Goal: Task Accomplishment & Management: Use online tool/utility

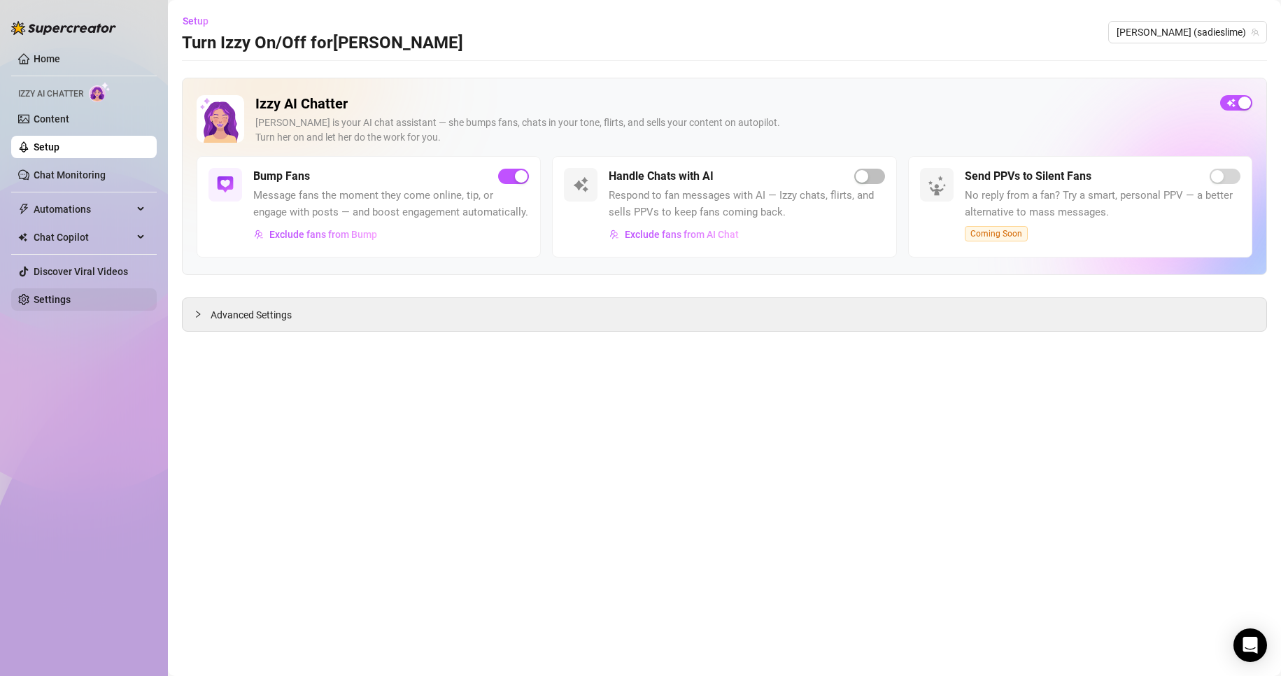
click at [71, 305] on link "Settings" at bounding box center [52, 299] width 37 height 11
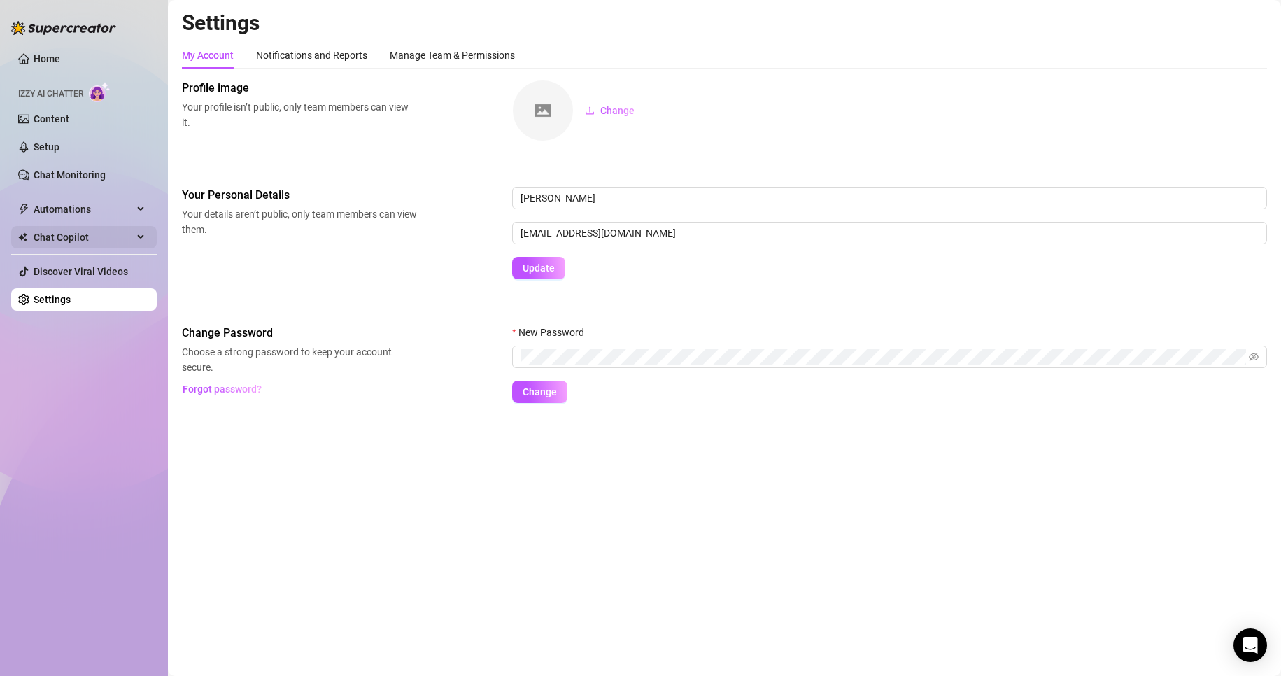
click at [92, 229] on span "Chat Copilot" at bounding box center [83, 237] width 99 height 22
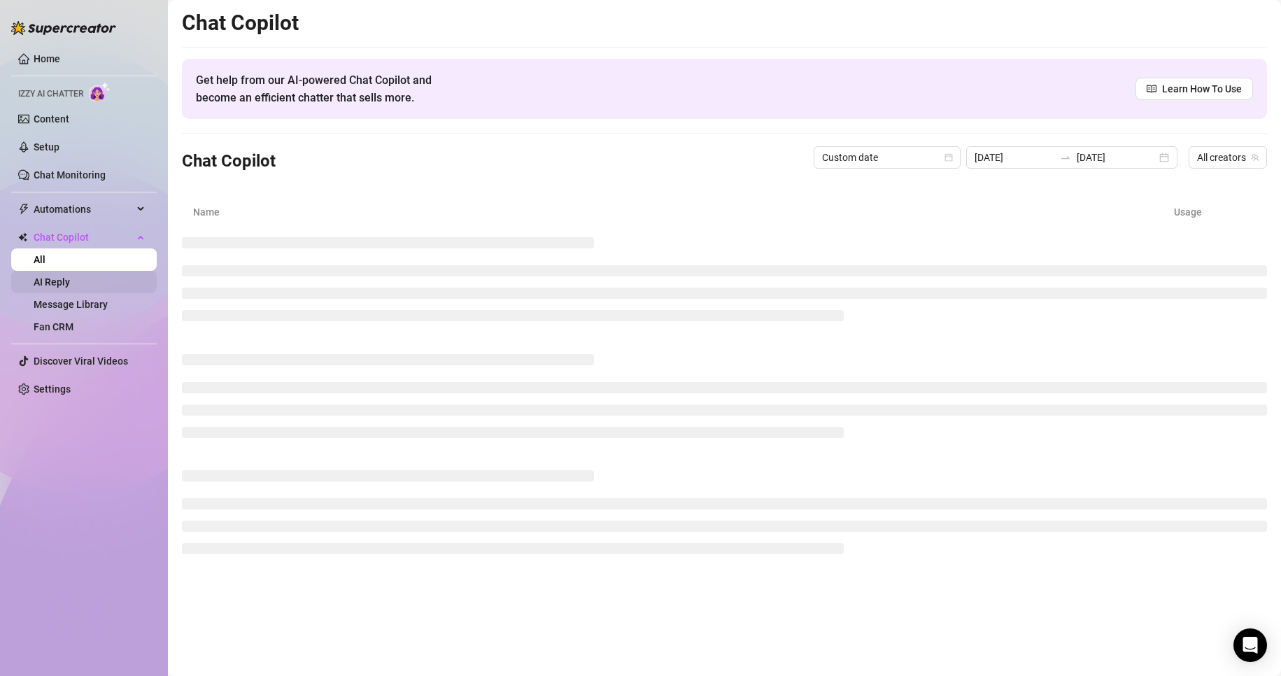
click at [70, 280] on link "AI Reply" at bounding box center [52, 281] width 36 height 11
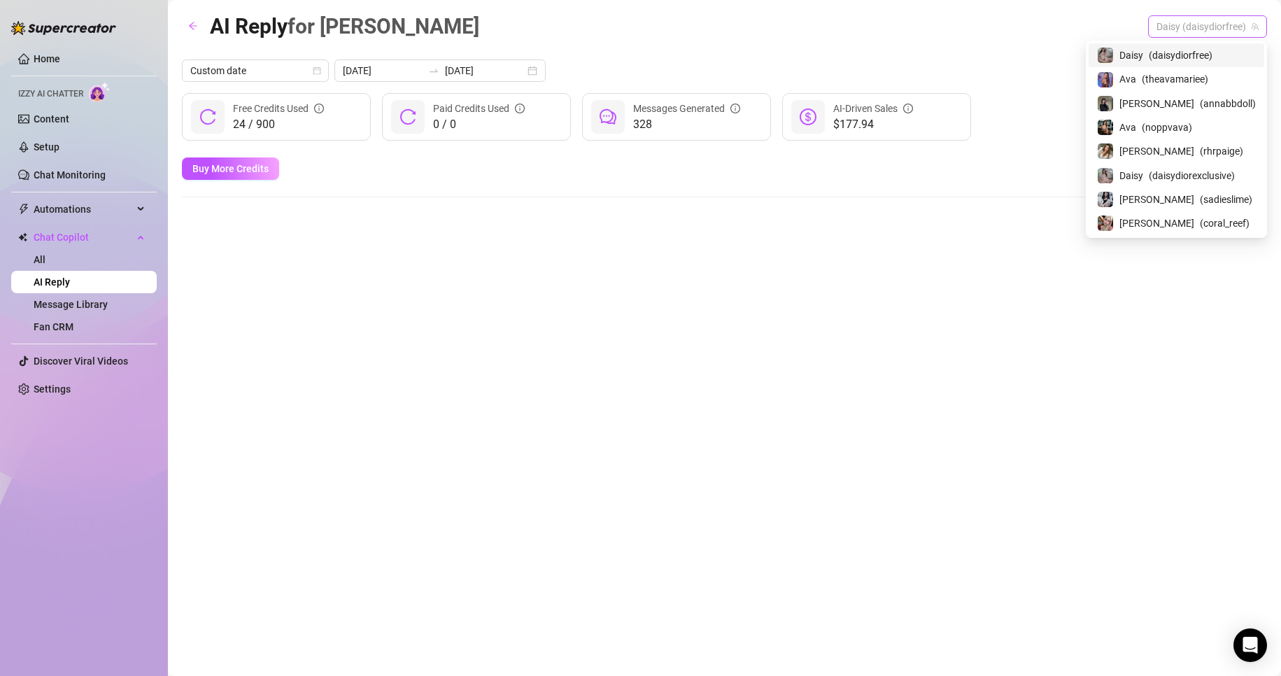
click at [1232, 33] on span "Daisy (daisydiorfree)" at bounding box center [1208, 26] width 102 height 21
click at [1173, 77] on span "( theavamariee )" at bounding box center [1175, 78] width 66 height 15
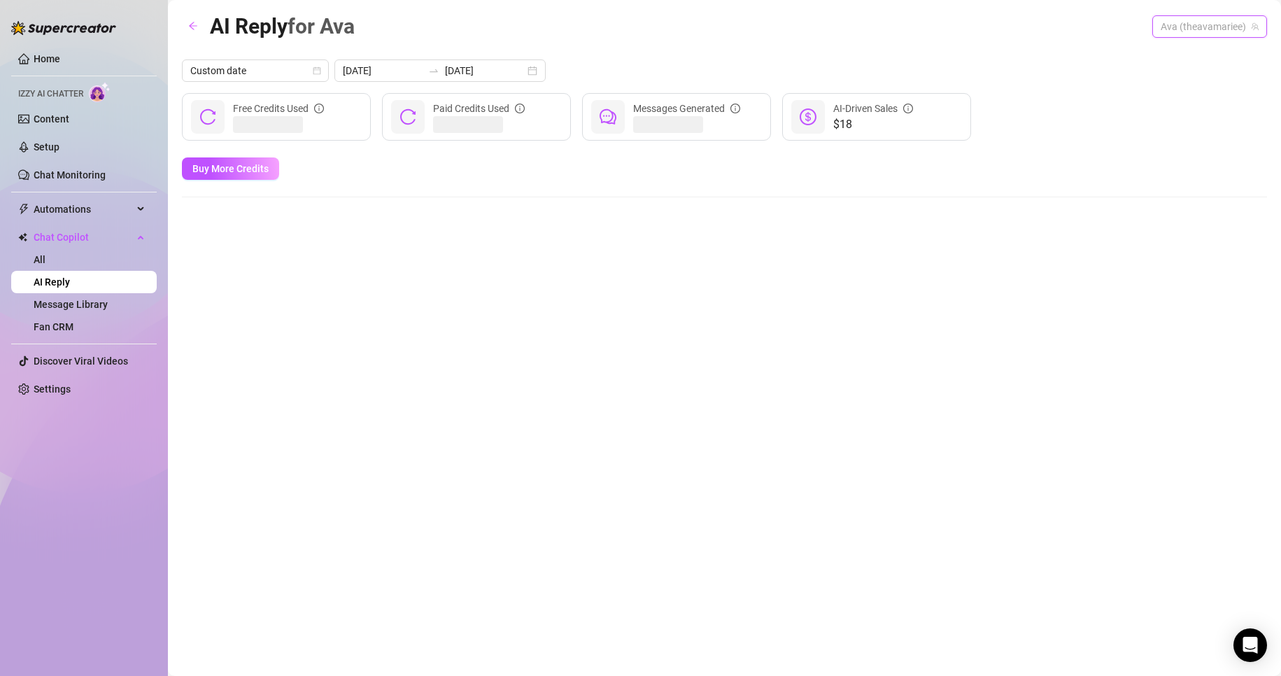
click at [1210, 27] on span "Ava (theavamariee)" at bounding box center [1210, 26] width 98 height 21
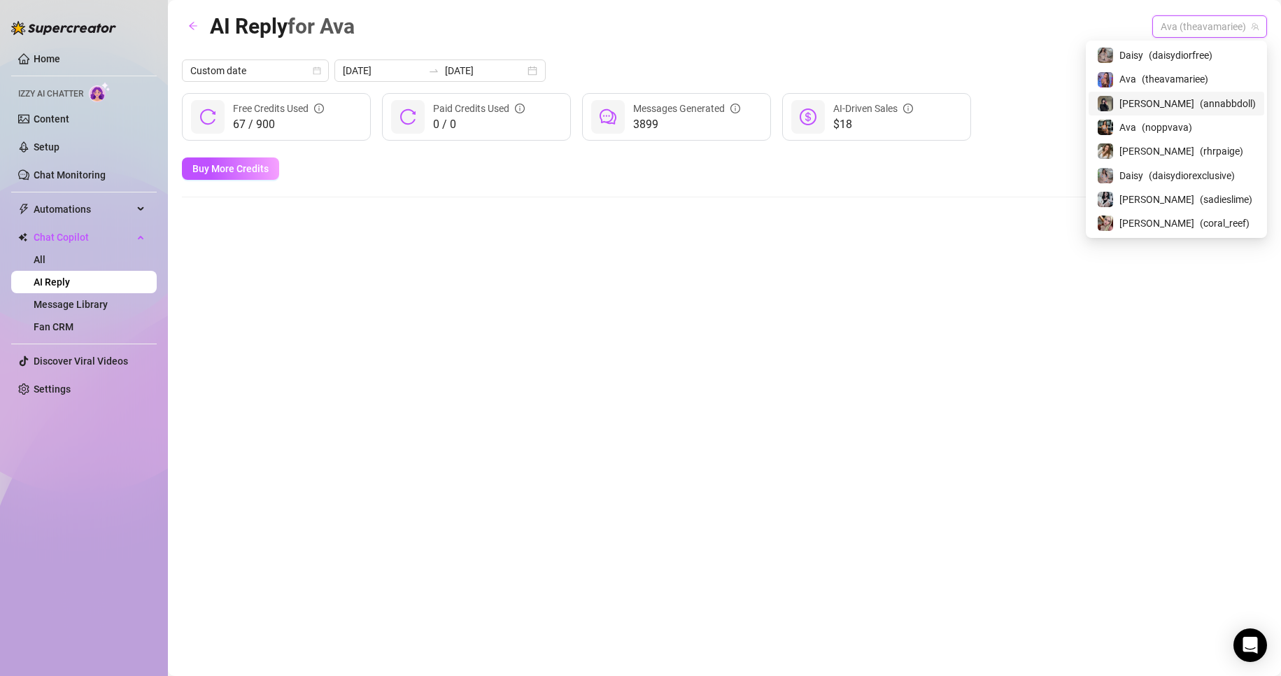
click at [1200, 99] on span "( annabbdoll )" at bounding box center [1228, 103] width 56 height 15
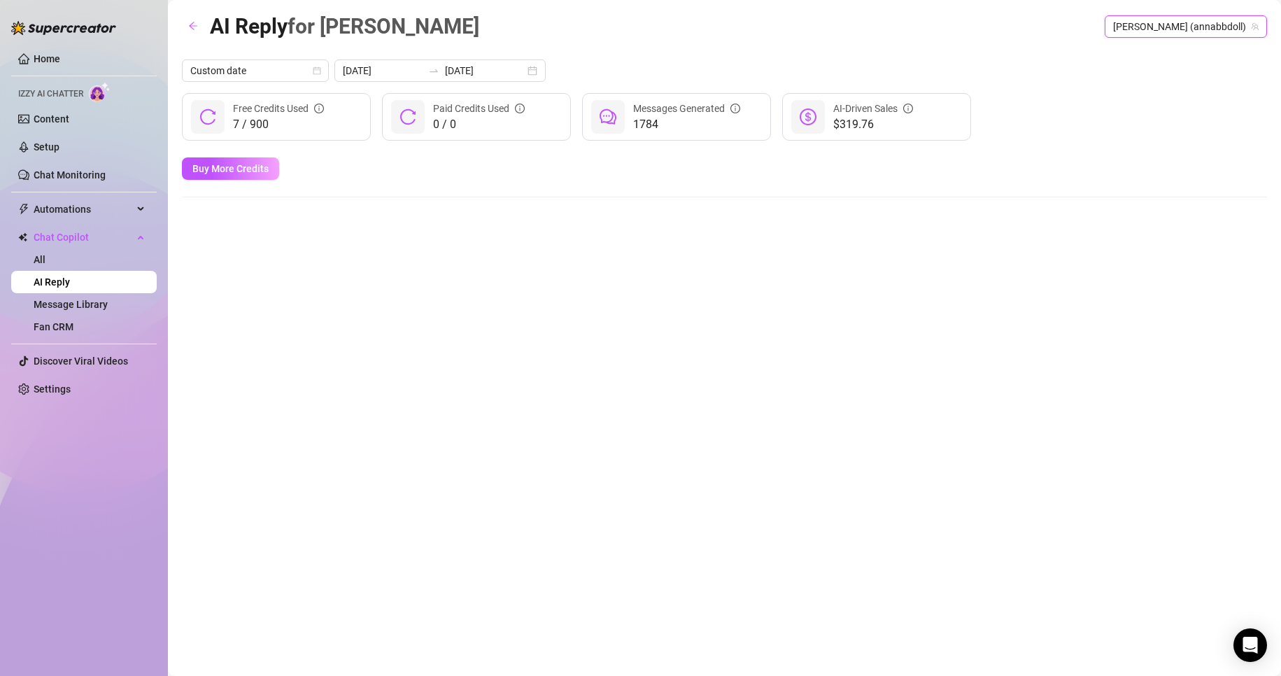
click at [1197, 27] on span "[PERSON_NAME] (annabbdoll)" at bounding box center [1186, 26] width 146 height 21
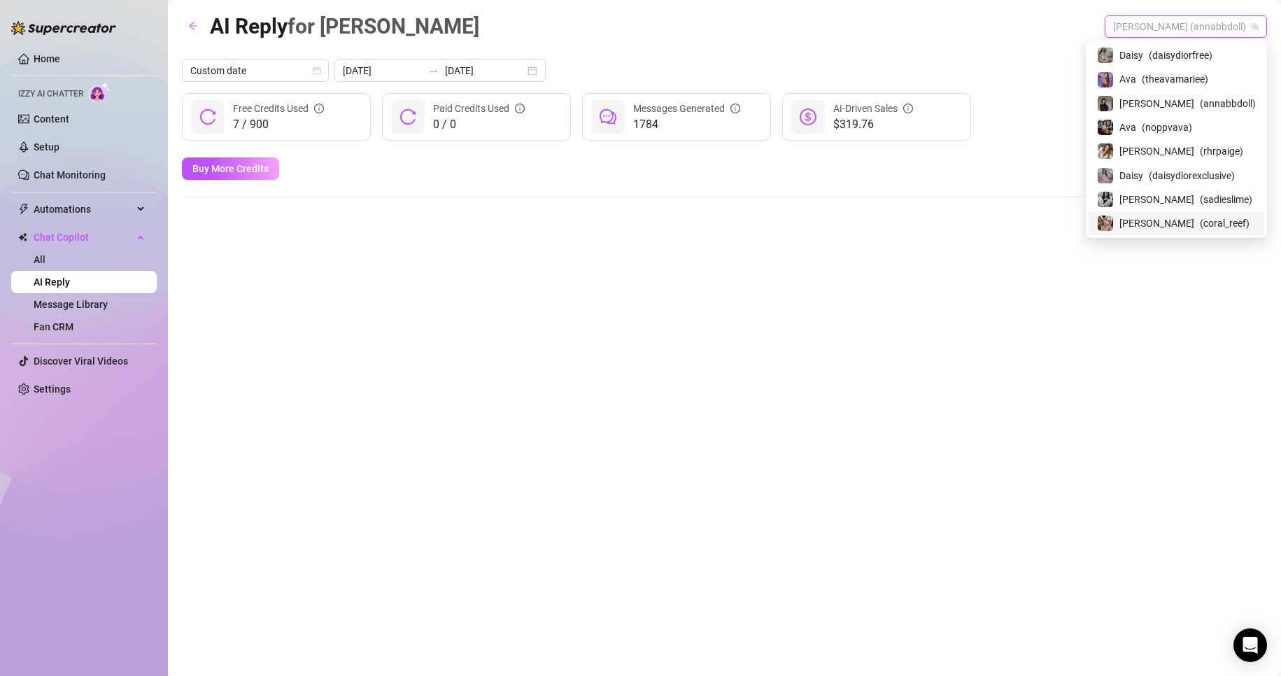
click at [1154, 219] on span "[PERSON_NAME]" at bounding box center [1157, 223] width 75 height 15
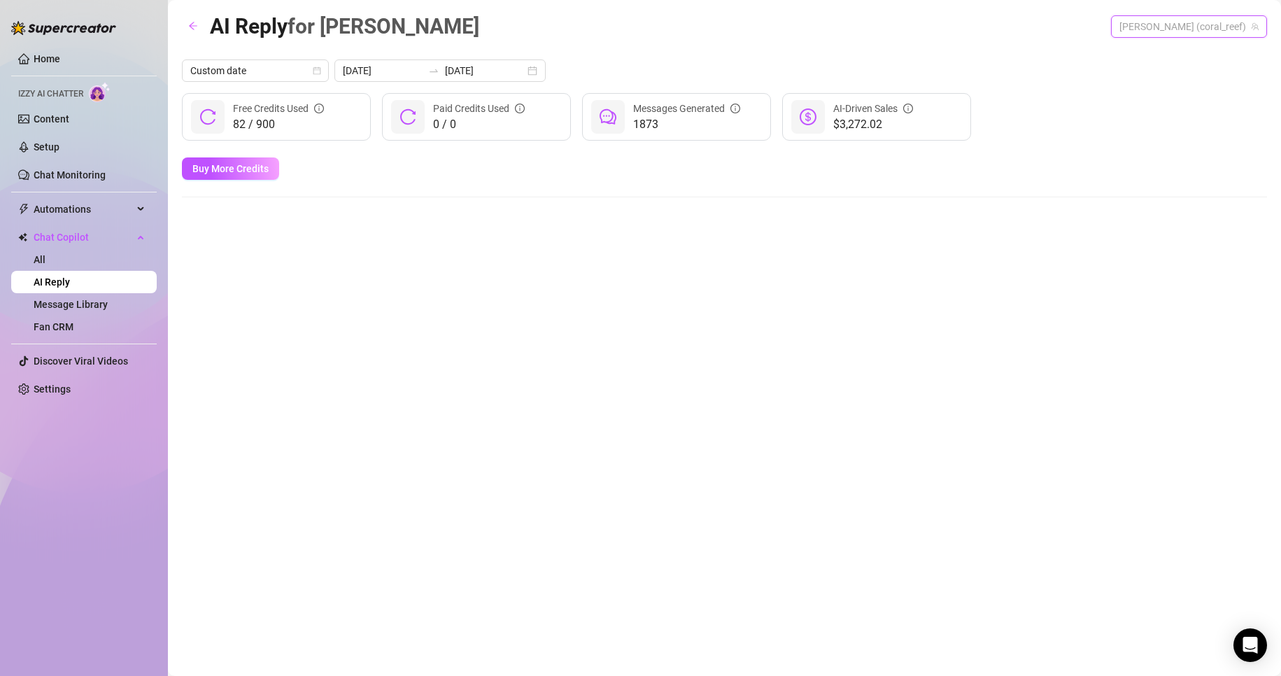
click at [1211, 23] on span "[PERSON_NAME] (coral_reef)" at bounding box center [1189, 26] width 139 height 21
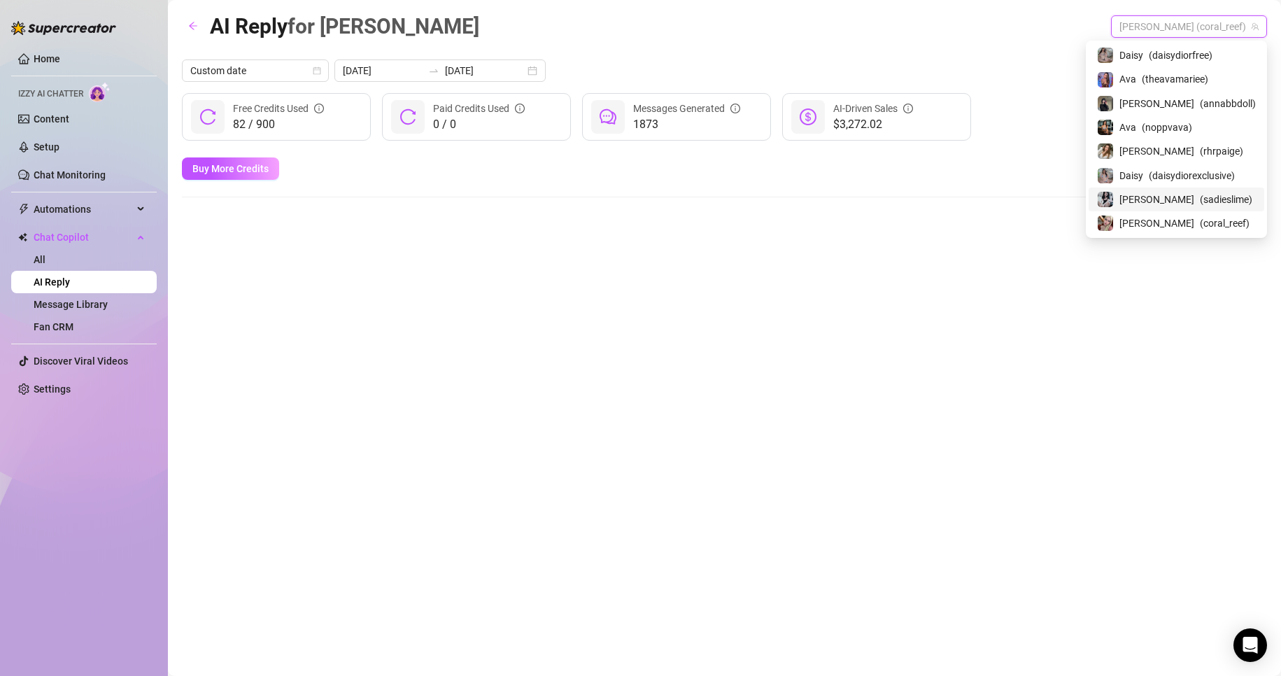
click at [1158, 202] on span "[PERSON_NAME]" at bounding box center [1157, 199] width 75 height 15
